Goal: Share content: Share content

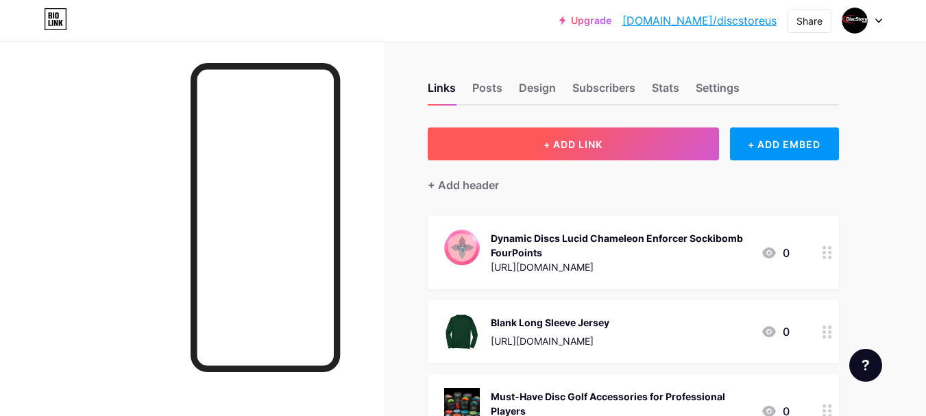
click at [576, 143] on span "+ ADD LINK" at bounding box center [573, 144] width 59 height 12
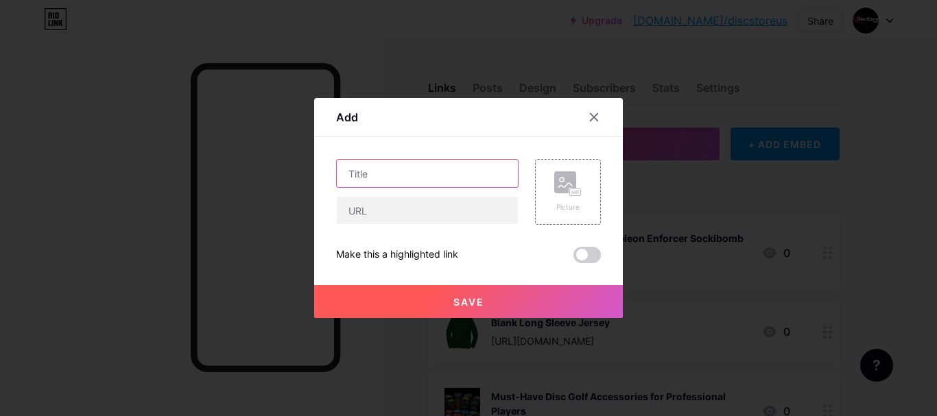
click at [420, 179] on input "text" at bounding box center [427, 173] width 181 height 27
paste input "Trending Disc Golf Accessories: What’s Hot in [DATE] for Players and Pros"
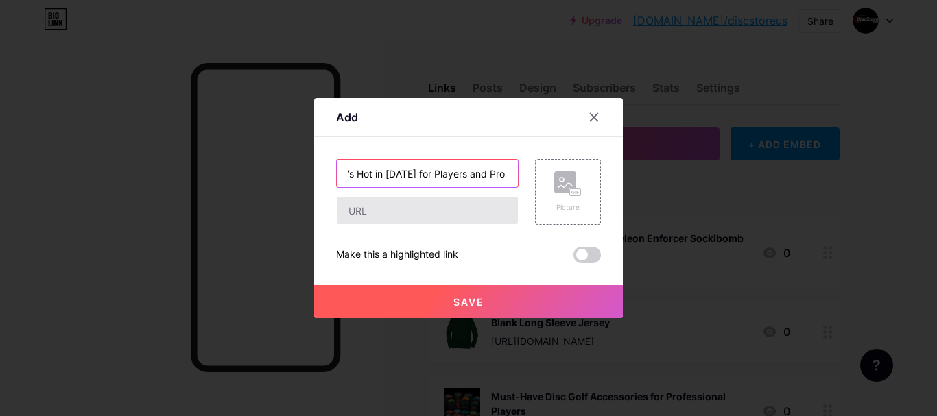
type input "Trending Disc Golf Accessories: What’s Hot in [DATE] for Players and Pros"
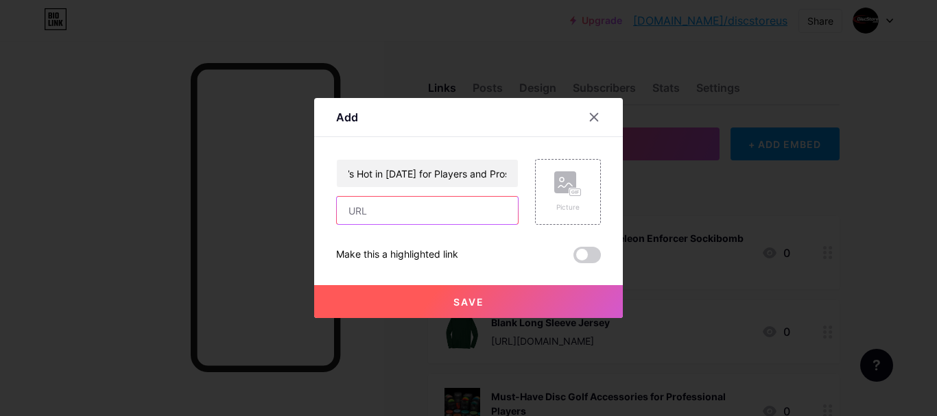
scroll to position [0, 0]
click at [406, 206] on input "text" at bounding box center [427, 210] width 181 height 27
paste input "[URL][DOMAIN_NAME]"
type input "[URL][DOMAIN_NAME]"
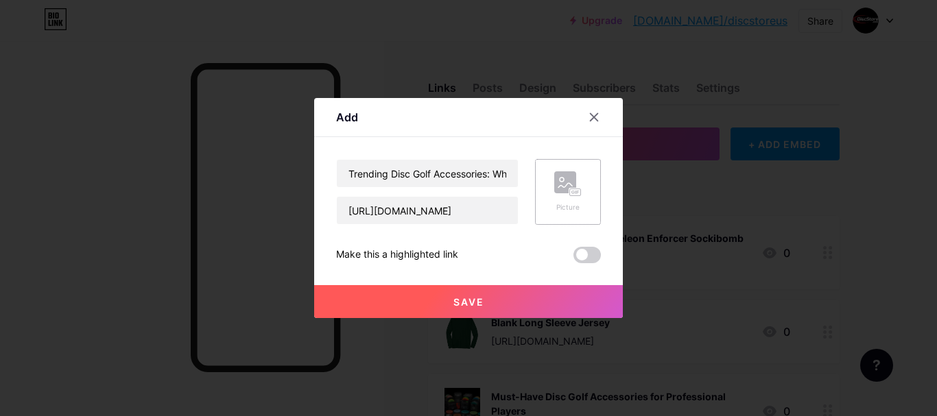
click at [557, 209] on div "Picture" at bounding box center [567, 207] width 27 height 10
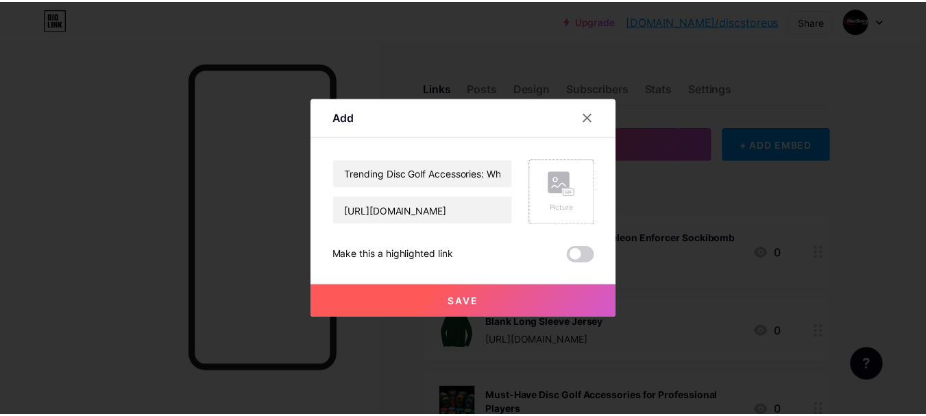
scroll to position [0, 0]
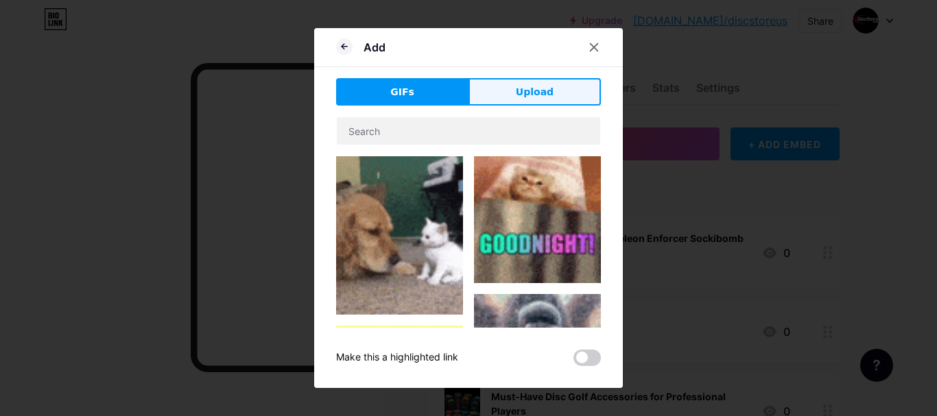
click at [539, 93] on span "Upload" at bounding box center [535, 92] width 38 height 14
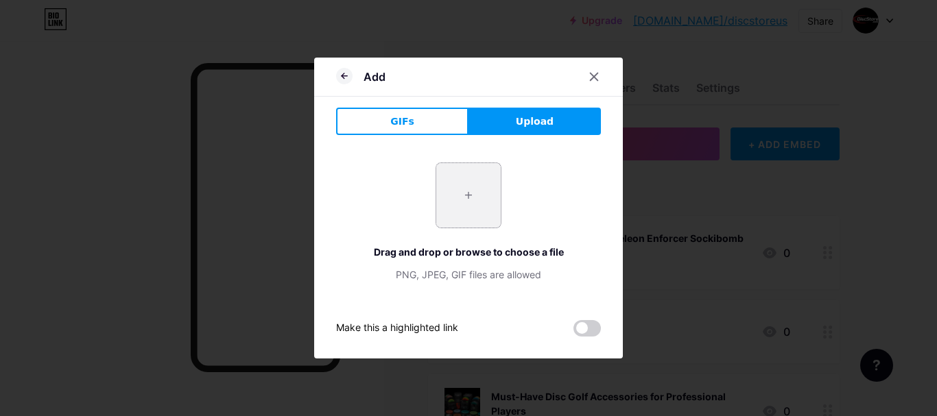
click at [470, 196] on input "file" at bounding box center [468, 195] width 64 height 64
type input "C:\fakepath\Whisk_4365369732a2d1babef4b5552a482b8cdr.jpeg"
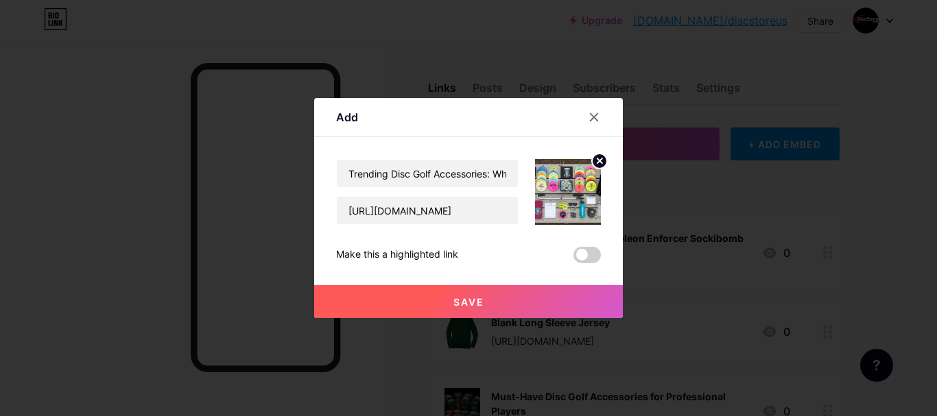
click at [501, 306] on button "Save" at bounding box center [468, 301] width 309 height 33
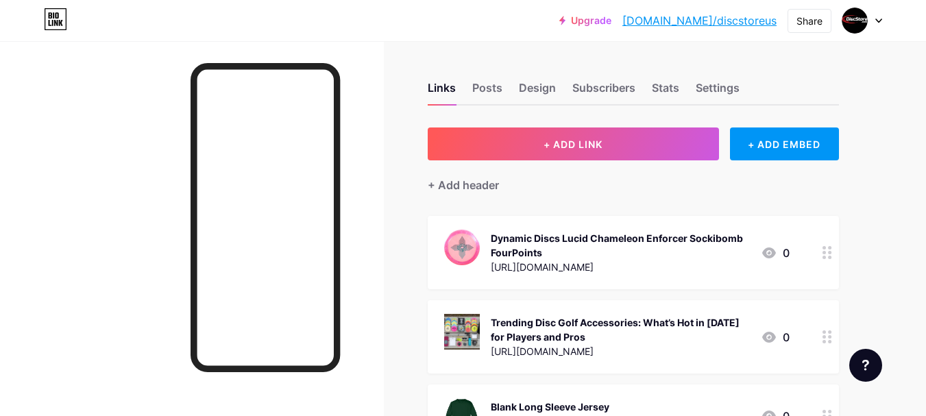
drag, startPoint x: 589, startPoint y: 343, endPoint x: 593, endPoint y: 278, distance: 64.6
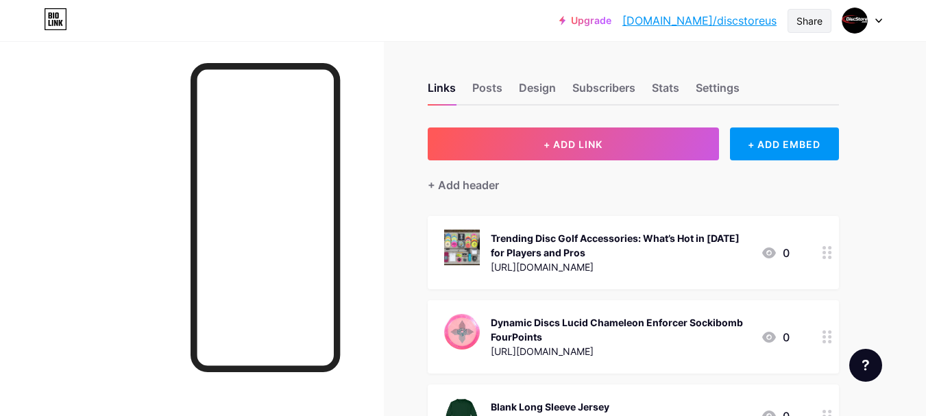
click at [811, 14] on div "Share" at bounding box center [810, 21] width 26 height 14
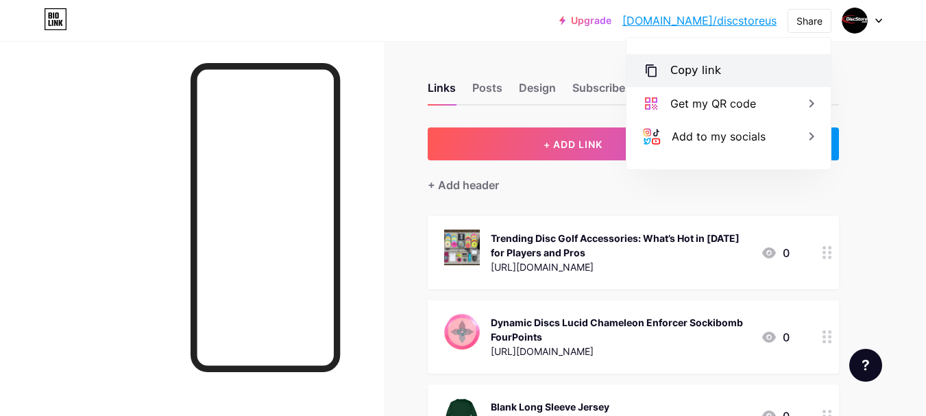
click at [739, 58] on div "Copy link" at bounding box center [729, 70] width 204 height 33
